Goal: Transaction & Acquisition: Purchase product/service

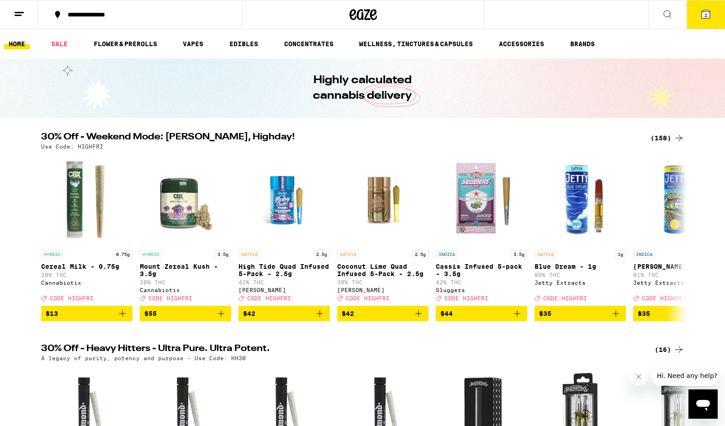
click at [707, 14] on icon at bounding box center [706, 14] width 8 height 8
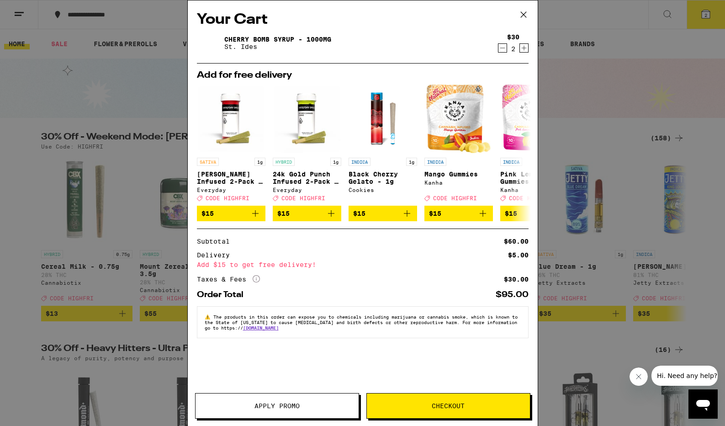
click at [439, 411] on button "Checkout" at bounding box center [448, 406] width 164 height 26
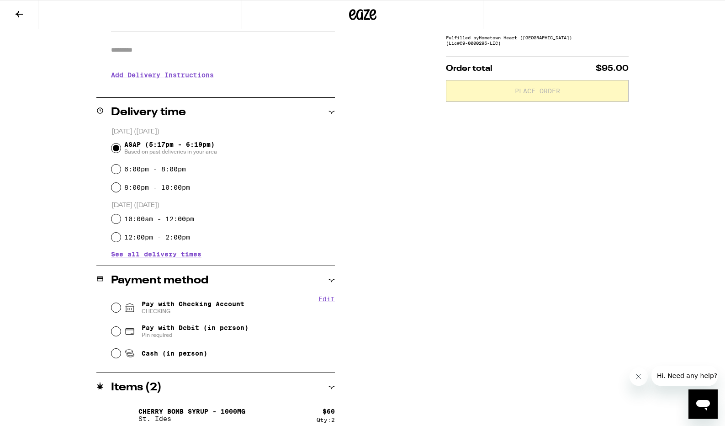
scroll to position [167, 0]
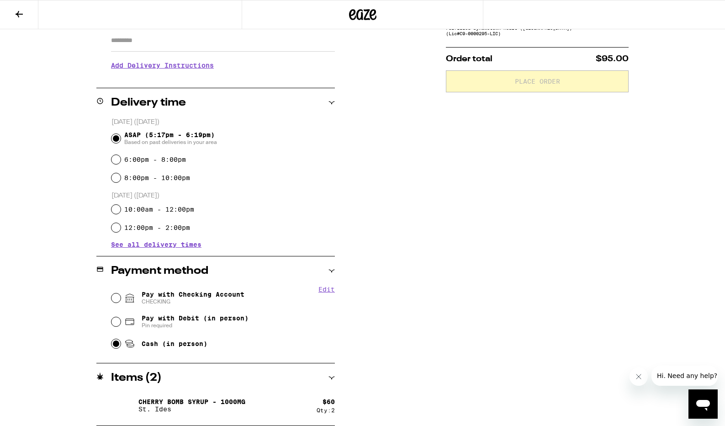
click at [117, 348] on input "Cash (in person)" at bounding box center [115, 343] width 9 height 9
radio input "true"
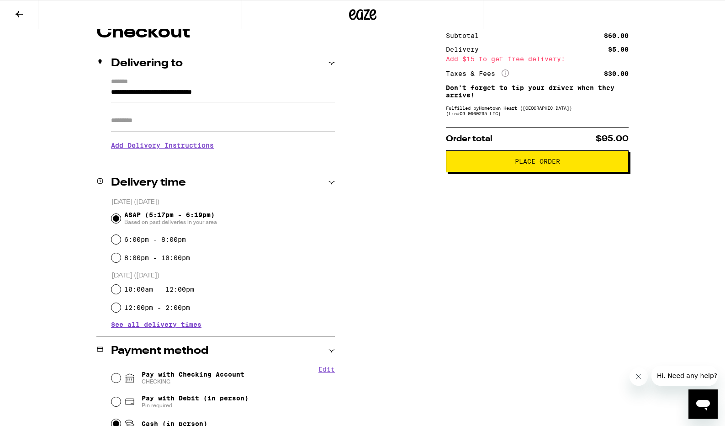
scroll to position [75, 0]
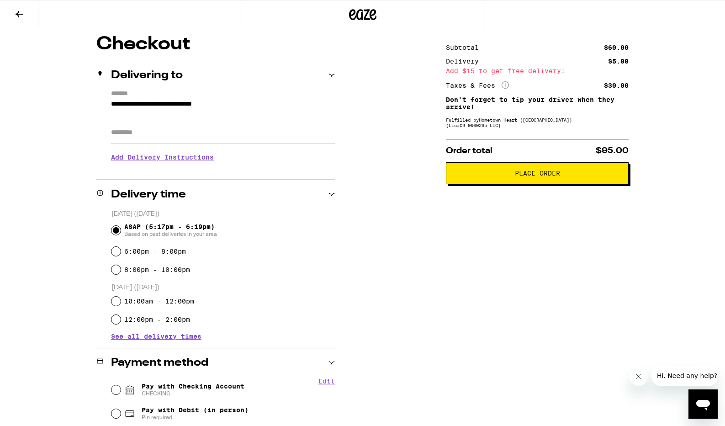
click at [539, 176] on span "Place Order" at bounding box center [537, 173] width 45 height 6
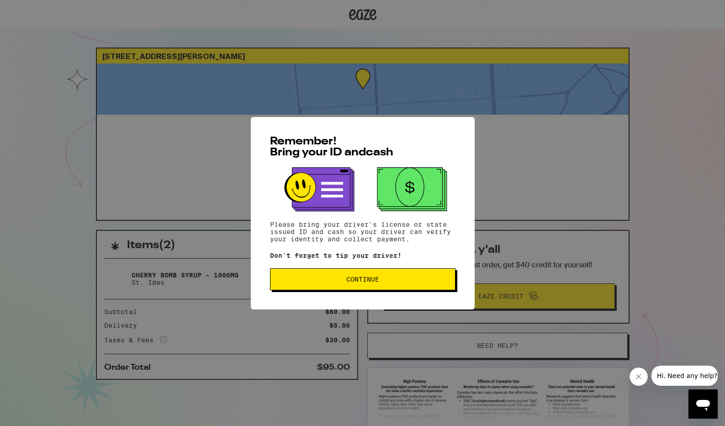
click at [370, 275] on button "Continue" at bounding box center [362, 279] width 185 height 22
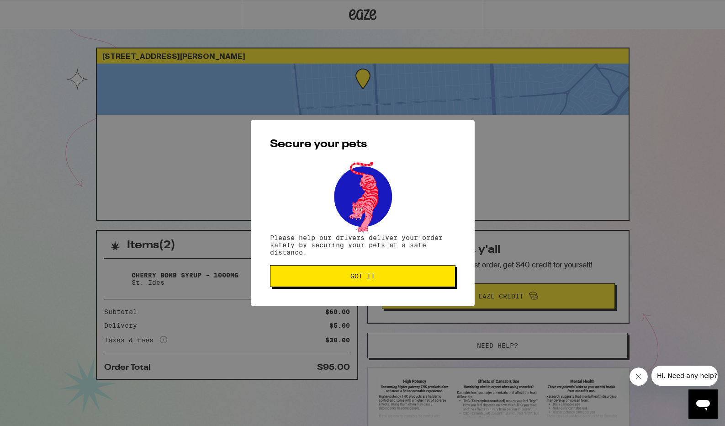
click at [364, 277] on span "Got it" at bounding box center [362, 276] width 25 height 6
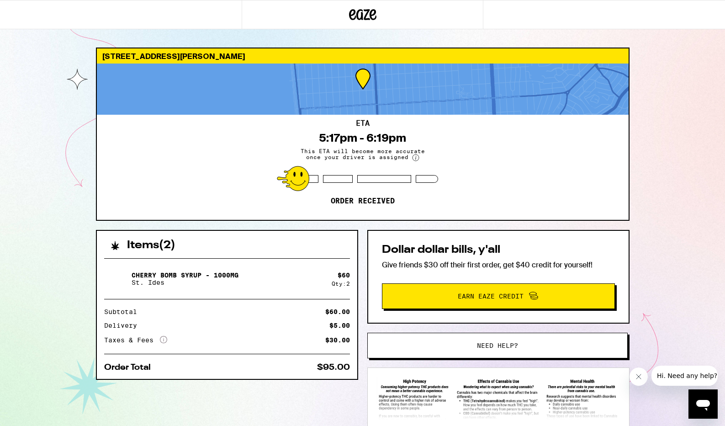
click at [72, 158] on div "2724 Santiago St San Francisco 94116 ETA 5:17pm - 6:19pm This ETA will become m…" at bounding box center [362, 249] width 725 height 498
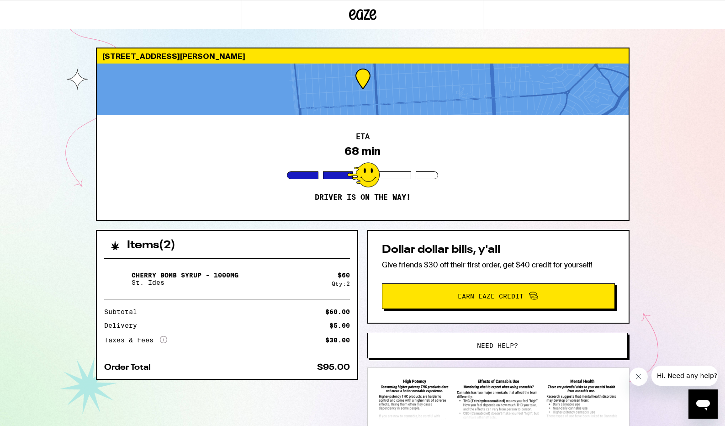
click at [60, 174] on div "2724 Santiago St San Francisco 94116 ETA 68 min Driver is on the way! Items ( 2…" at bounding box center [362, 249] width 725 height 498
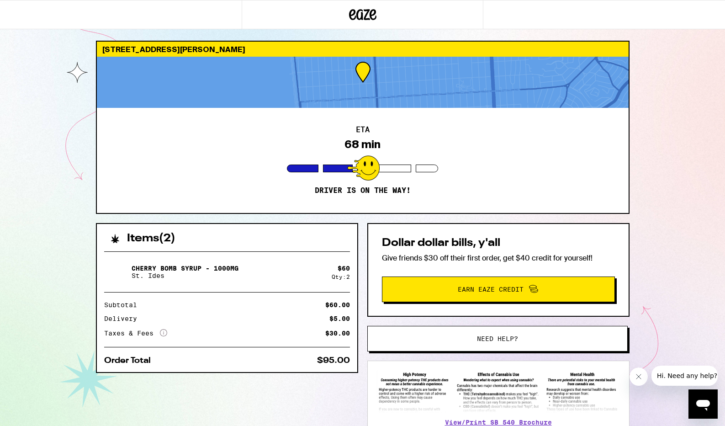
scroll to position [74, 0]
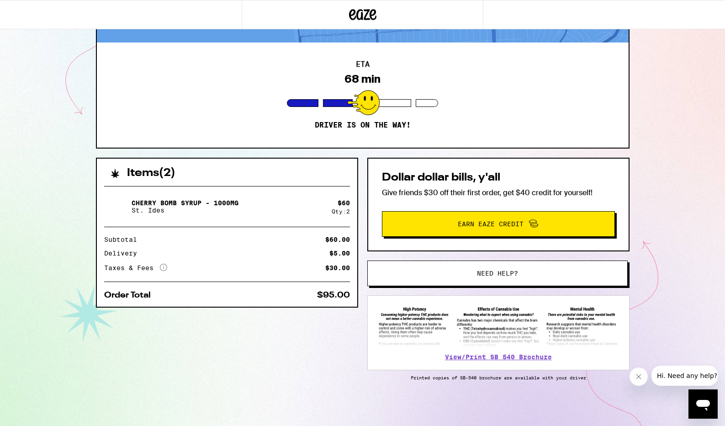
click at [65, 94] on div "2724 Santiago St San Francisco 94116 ETA 68 min Driver is on the way! Items ( 2…" at bounding box center [362, 177] width 725 height 498
click at [488, 275] on span "Need help?" at bounding box center [497, 273] width 41 height 6
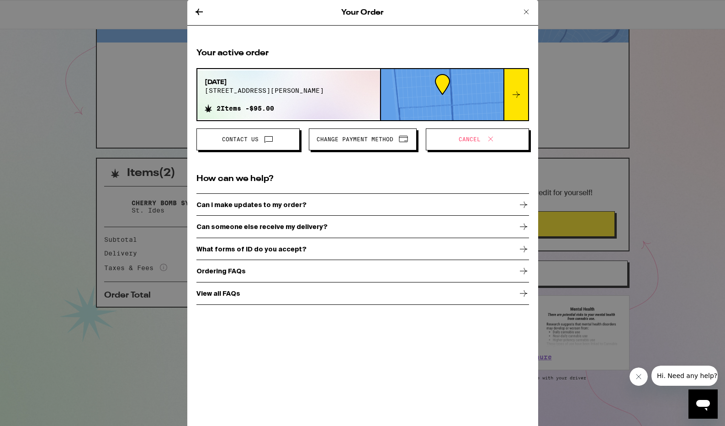
click at [341, 207] on div "Can I make updates to my order?" at bounding box center [362, 204] width 333 height 23
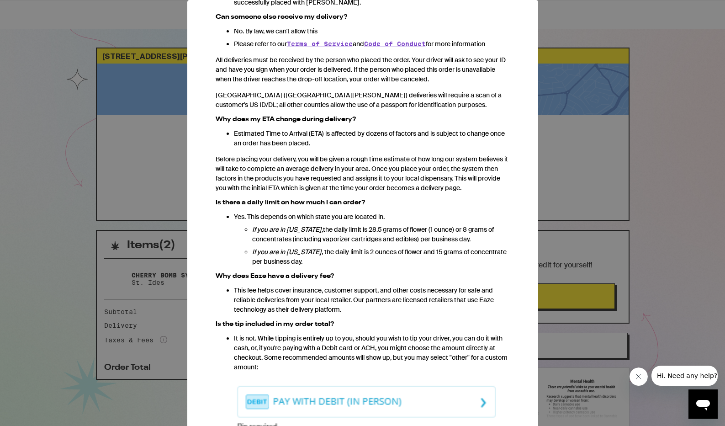
scroll to position [506, 0]
click at [283, 285] on p "This fee helps cover insurance, customer support, and other costs necessary for…" at bounding box center [372, 299] width 276 height 29
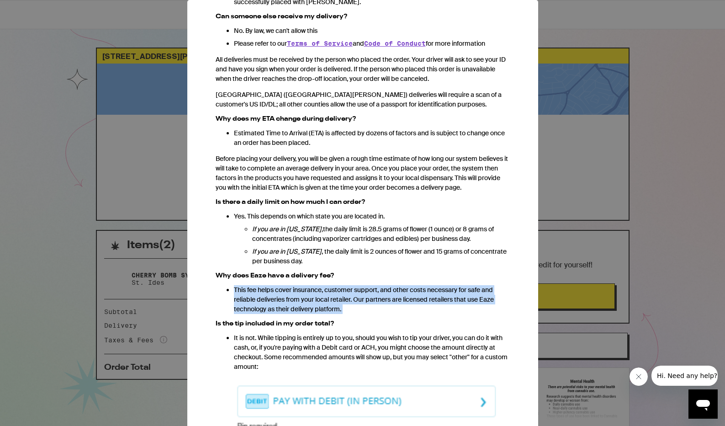
click at [271, 285] on p "This fee helps cover insurance, customer support, and other costs necessary for…" at bounding box center [372, 299] width 276 height 29
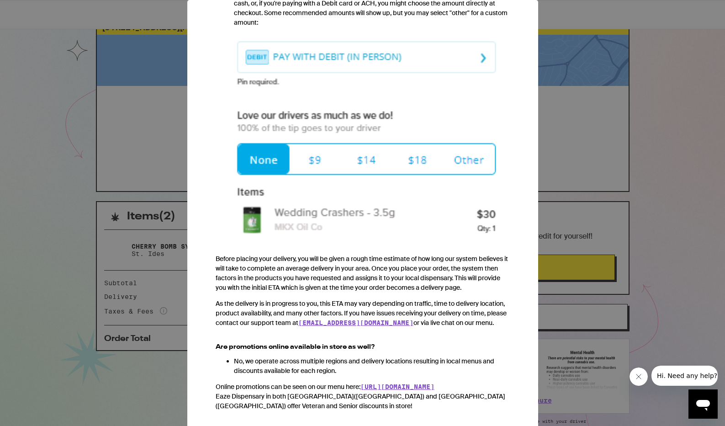
scroll to position [48, 0]
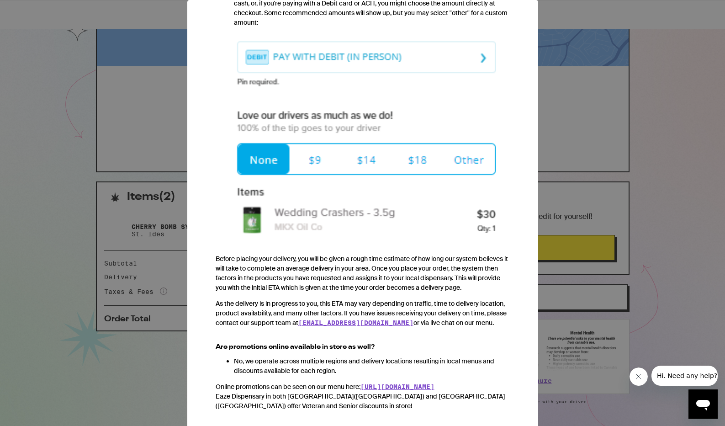
click at [87, 224] on div "Your Order Ordering FAQs We heard from you. You've got questions, and we've got…" at bounding box center [362, 213] width 725 height 426
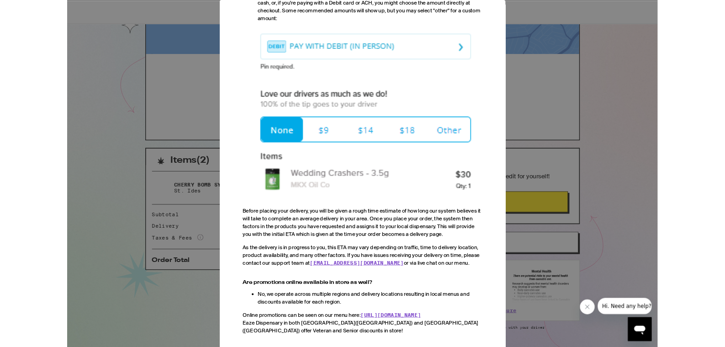
scroll to position [0, 0]
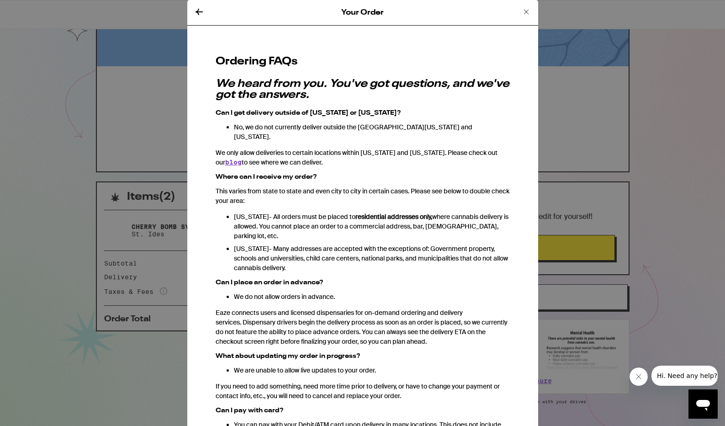
click at [525, 11] on icon at bounding box center [526, 11] width 11 height 11
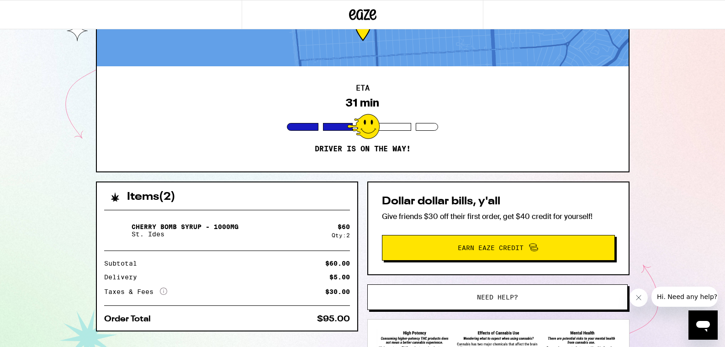
scroll to position [81, 0]
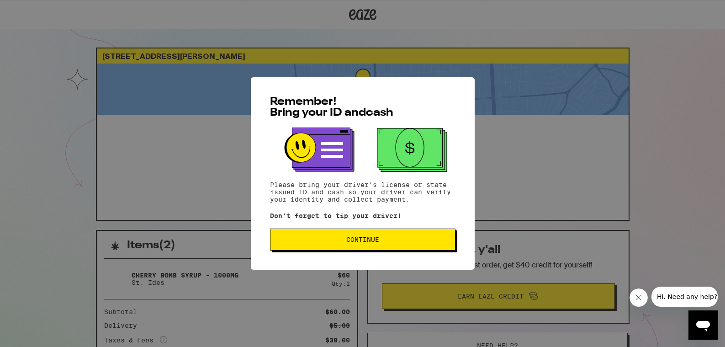
click at [372, 241] on span "Continue" at bounding box center [362, 239] width 33 height 6
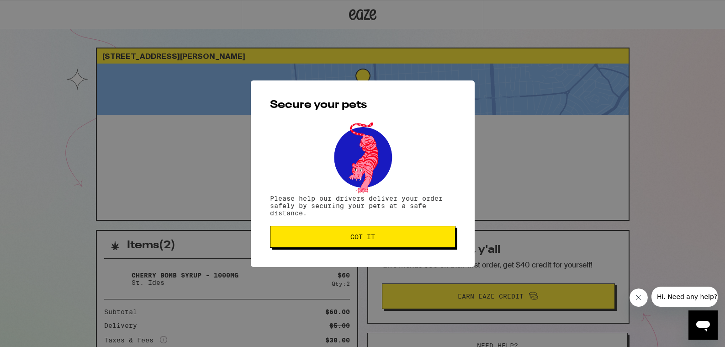
click at [372, 240] on span "Got it" at bounding box center [362, 236] width 25 height 6
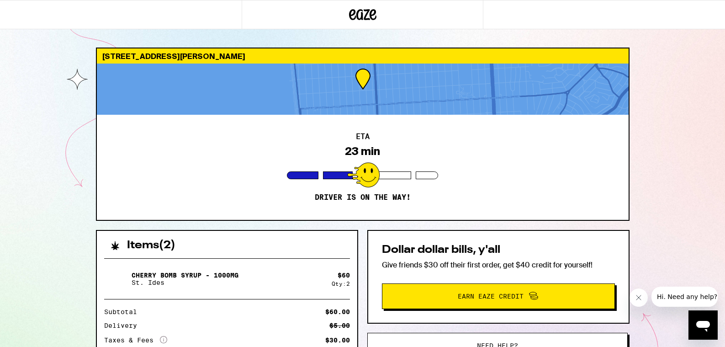
drag, startPoint x: 638, startPoint y: 344, endPoint x: 638, endPoint y: 356, distance: 11.9
click at [638, 346] on html "[STREET_ADDRESS][PERSON_NAME] ETA 23 min Driver is on the way! Items ( 2 ) Cher…" at bounding box center [362, 249] width 725 height 498
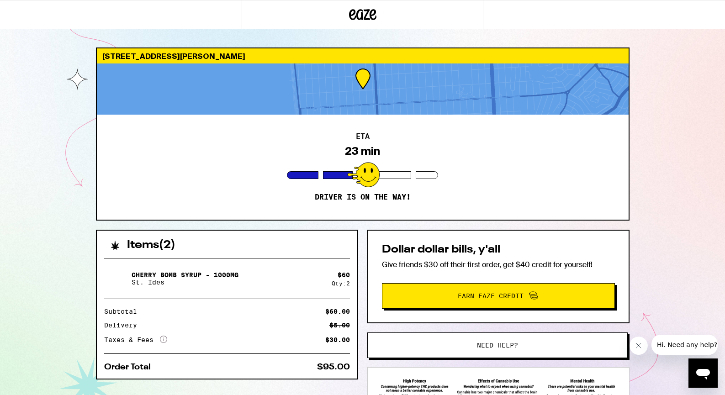
click at [536, 345] on span "Need help?" at bounding box center [497, 345] width 197 height 6
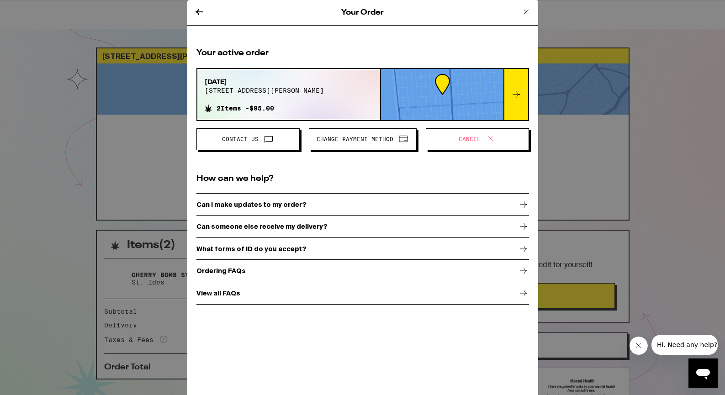
click at [444, 151] on div "Your active order [DATE] [STREET_ADDRESS][PERSON_NAME] 2 Items - $95.00 Contact…" at bounding box center [362, 176] width 333 height 257
click at [468, 139] on span "Cancel" at bounding box center [470, 139] width 22 height 5
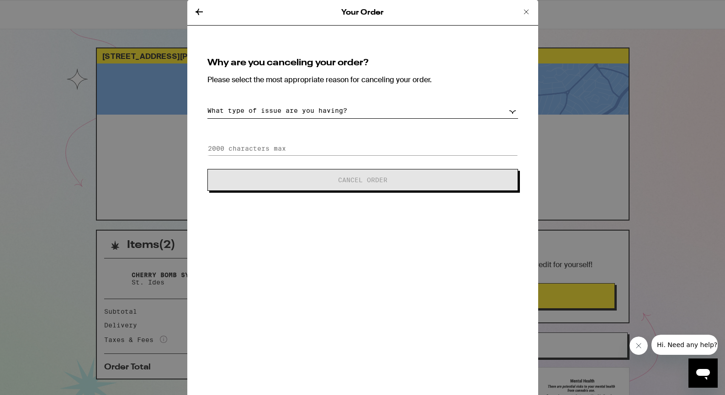
click at [354, 110] on select "What type of issue are you having? Order taking too long Order arriving too soo…" at bounding box center [362, 111] width 311 height 16
select select "unable-receive-order"
click at [207, 103] on select "What type of issue are you having? Order taking too long Order arriving too soo…" at bounding box center [362, 111] width 311 height 16
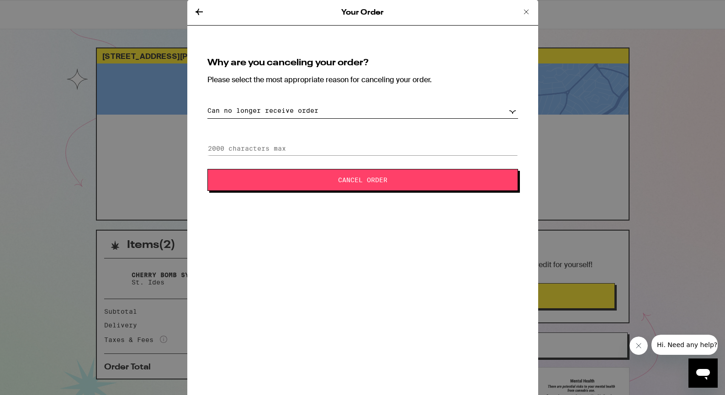
click at [319, 179] on span "Cancel Order" at bounding box center [362, 180] width 237 height 6
